Goal: Information Seeking & Learning: Learn about a topic

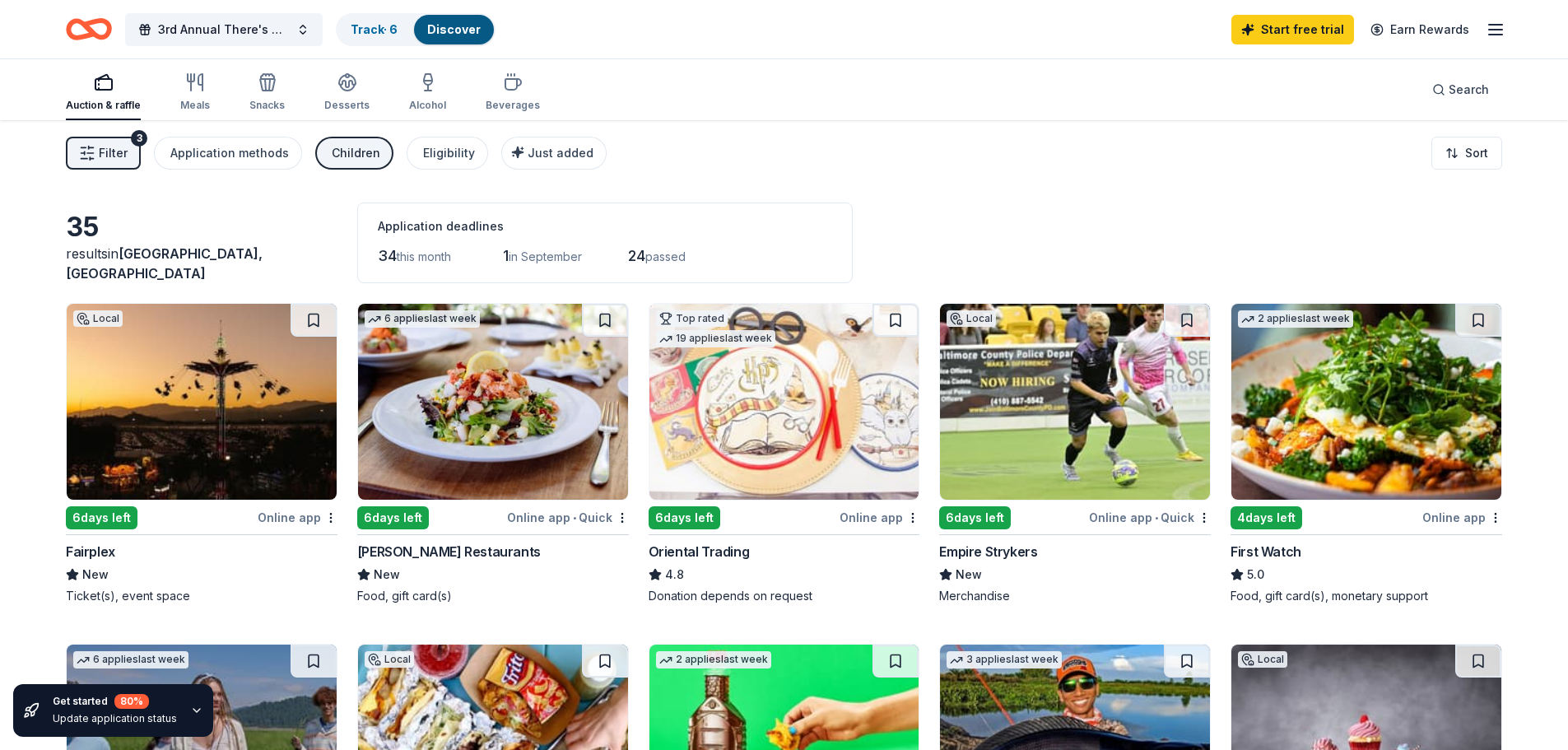
scroll to position [1592, 0]
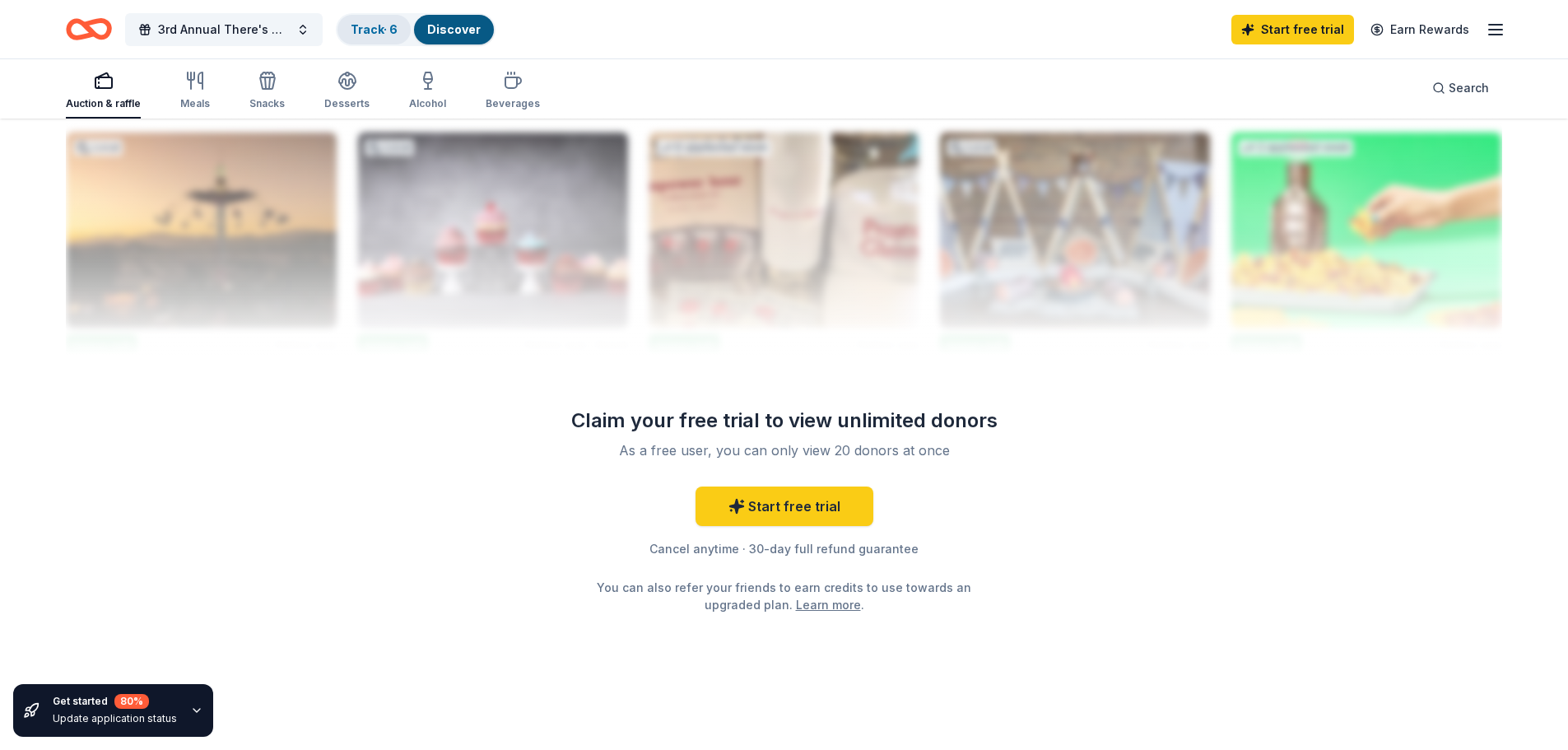
click at [359, 33] on link "Track · 6" at bounding box center [374, 29] width 47 height 14
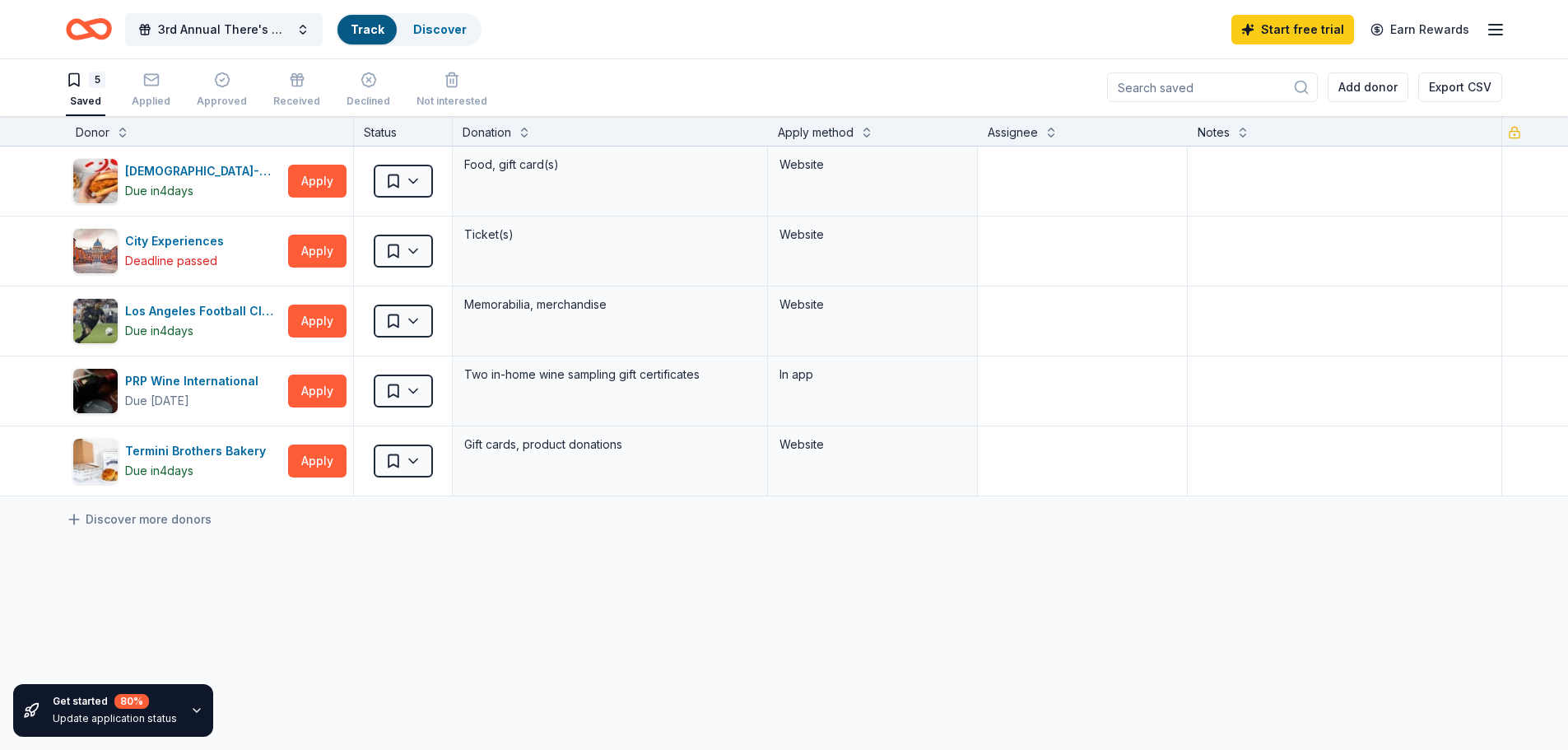
scroll to position [1, 0]
click at [144, 84] on rect "button" at bounding box center [151, 79] width 14 height 11
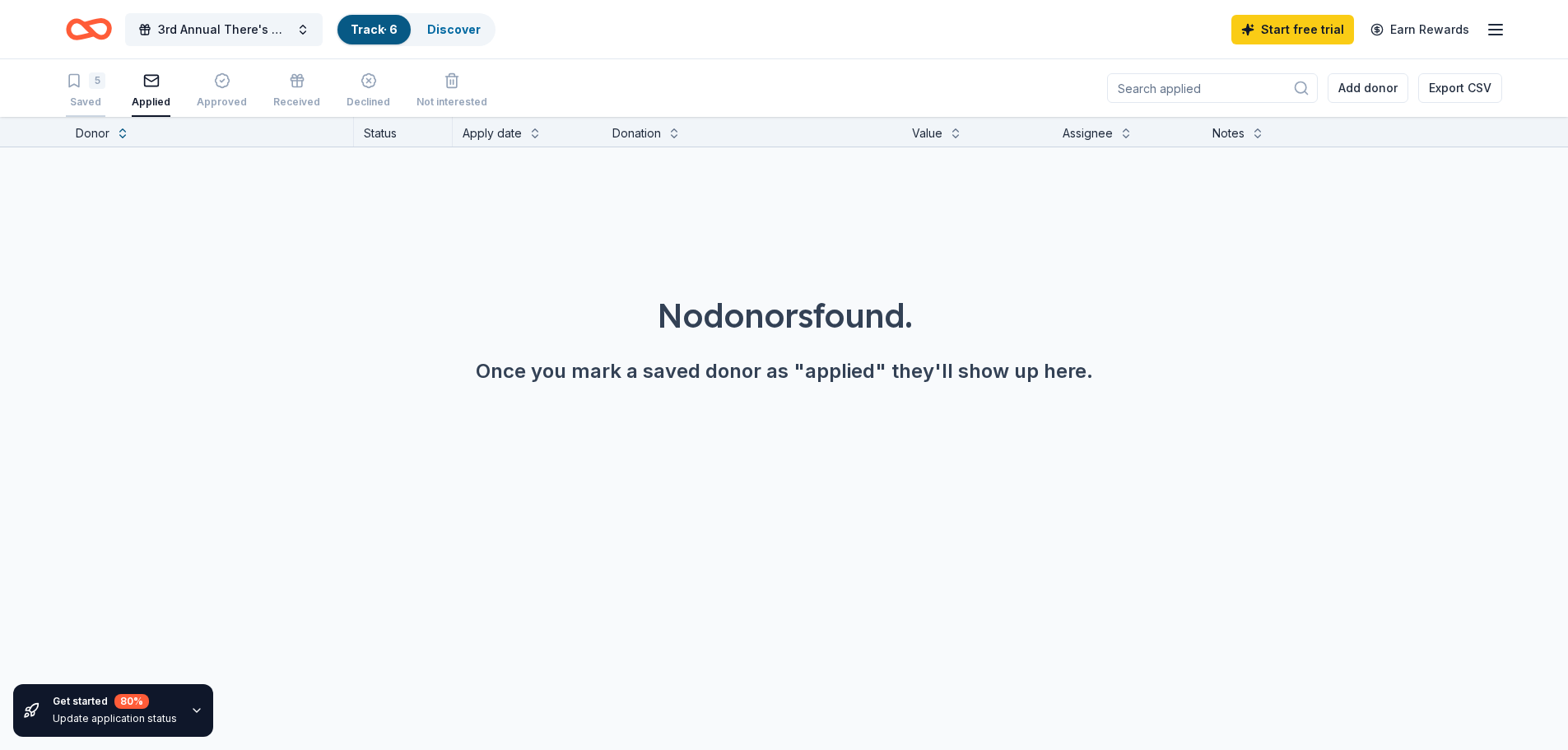
click at [103, 84] on div "5" at bounding box center [97, 80] width 17 height 17
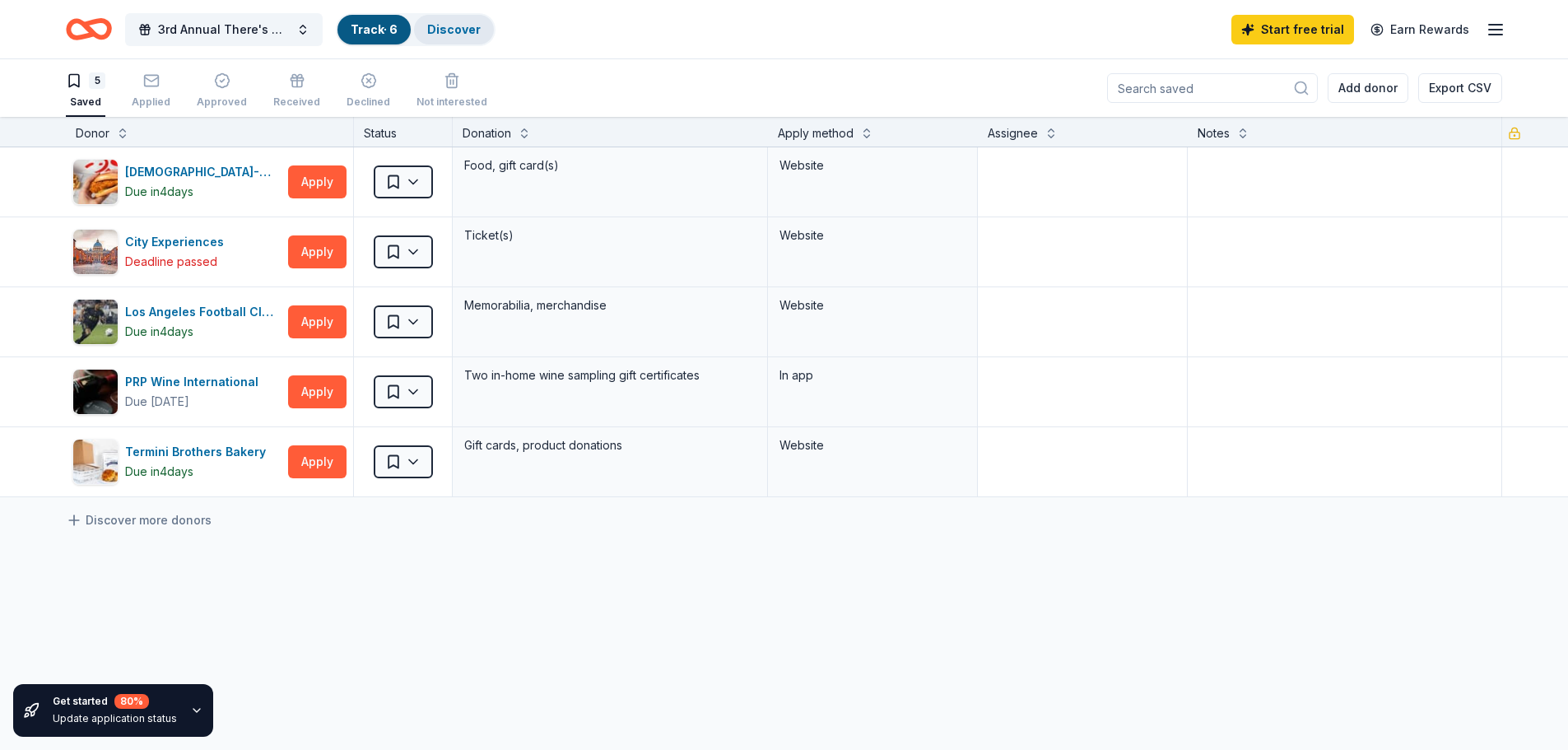
click at [478, 23] on div "Discover" at bounding box center [454, 30] width 80 height 30
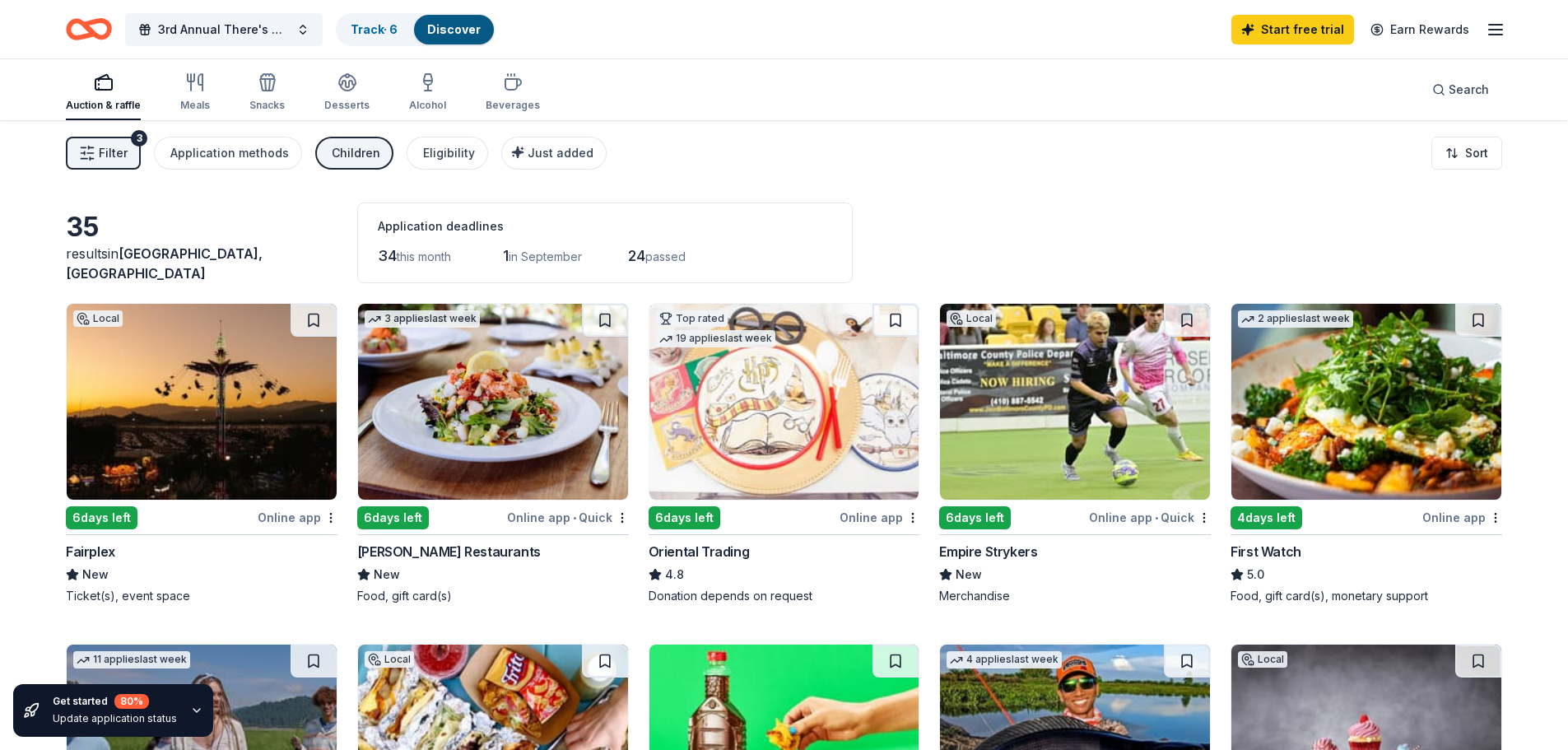
click at [1102, 208] on div "35 results in [GEOGRAPHIC_DATA], [GEOGRAPHIC_DATA] Application deadlines 34 thi…" at bounding box center [784, 243] width 1436 height 81
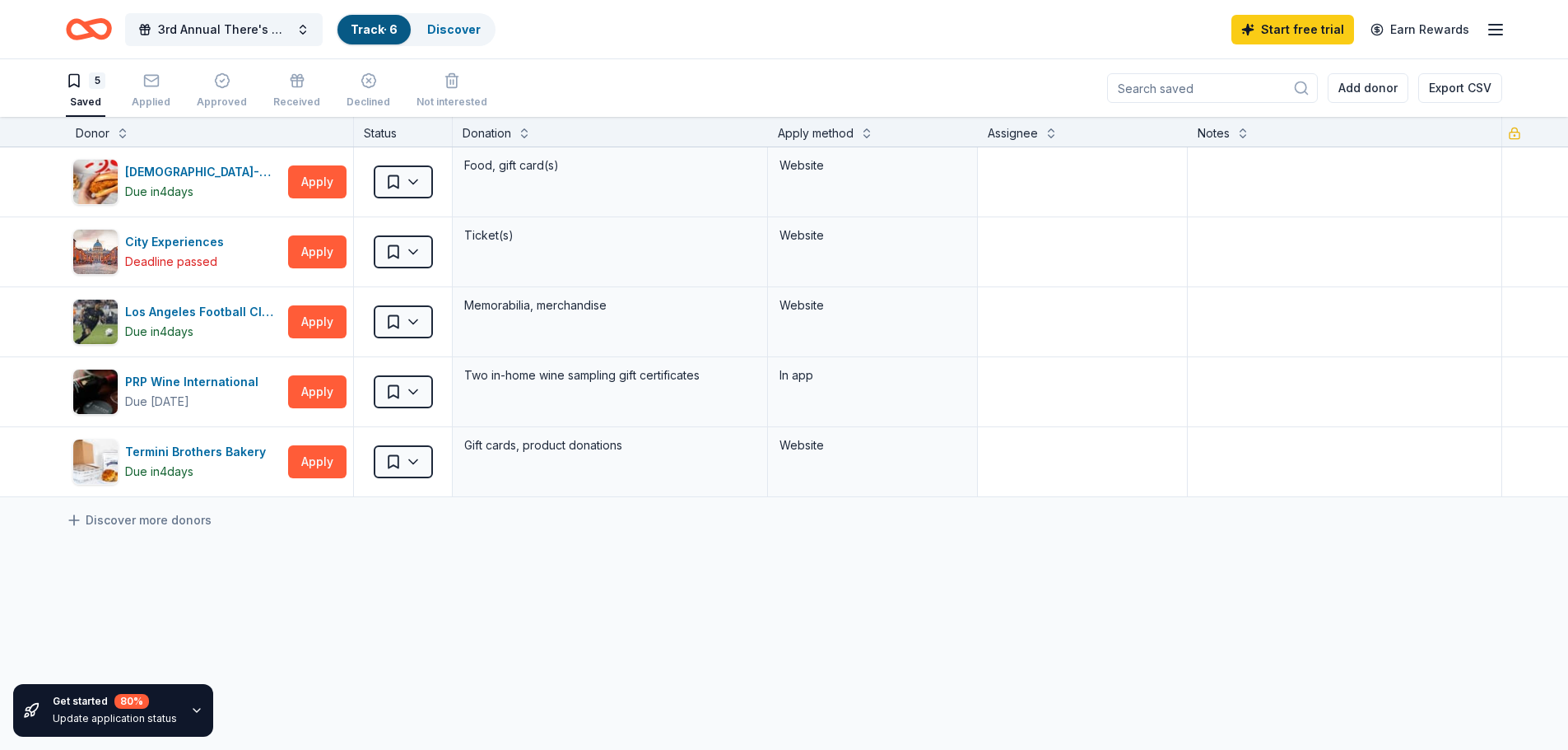
click at [557, 672] on div "[DEMOGRAPHIC_DATA]-fil-A ([GEOGRAPHIC_DATA]) Due [DATE] Apply Saved Food, gift …" at bounding box center [784, 477] width 1568 height 659
